Goal: Information Seeking & Learning: Learn about a topic

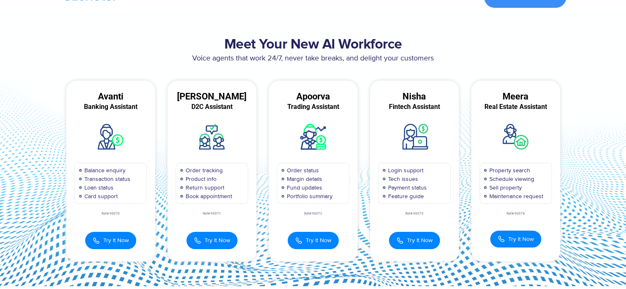
scroll to position [16, 0]
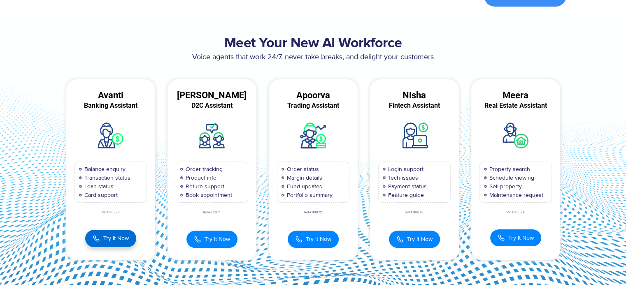
click at [108, 240] on span "Try It Now" at bounding box center [115, 238] width 25 height 9
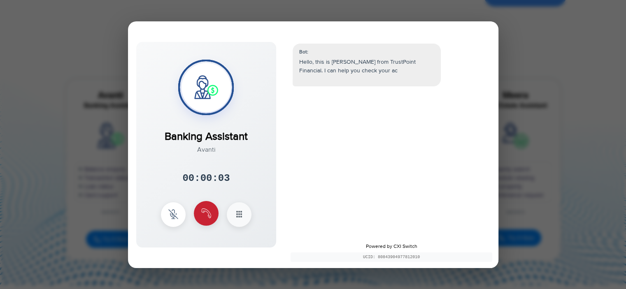
click at [202, 214] on img at bounding box center [206, 214] width 10 height 10
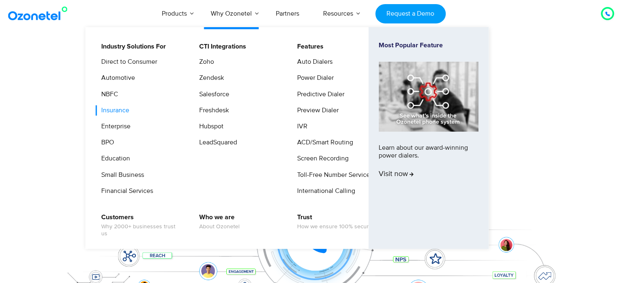
click at [114, 114] on link "Insurance" at bounding box center [113, 110] width 35 height 10
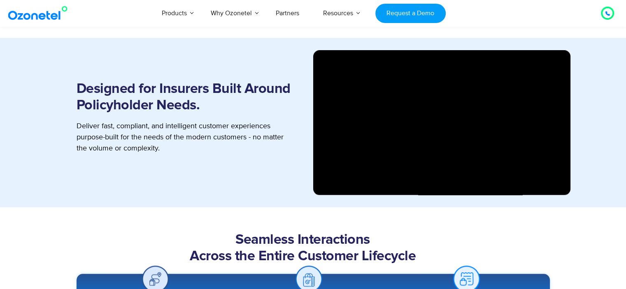
scroll to position [888, 0]
